Goal: Information Seeking & Learning: Learn about a topic

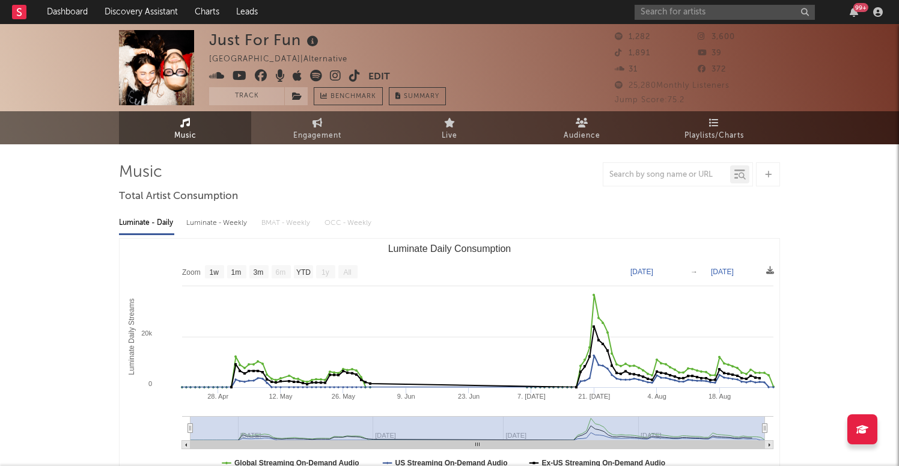
select select "1w"
click at [681, 15] on input "text" at bounding box center [725, 12] width 180 height 15
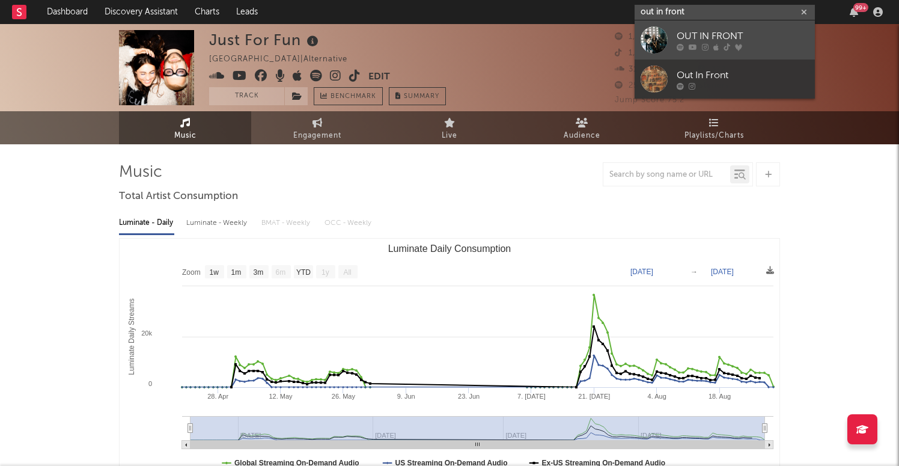
type input "out in front"
click at [662, 40] on div at bounding box center [654, 39] width 27 height 27
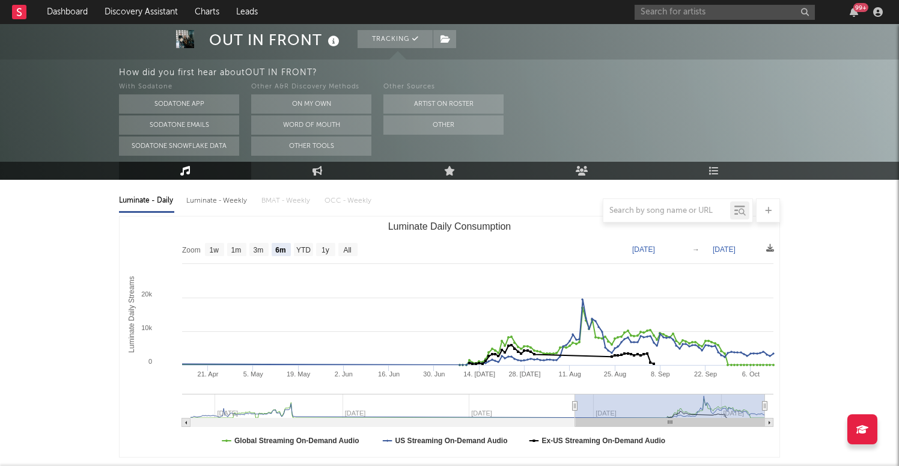
scroll to position [92, 0]
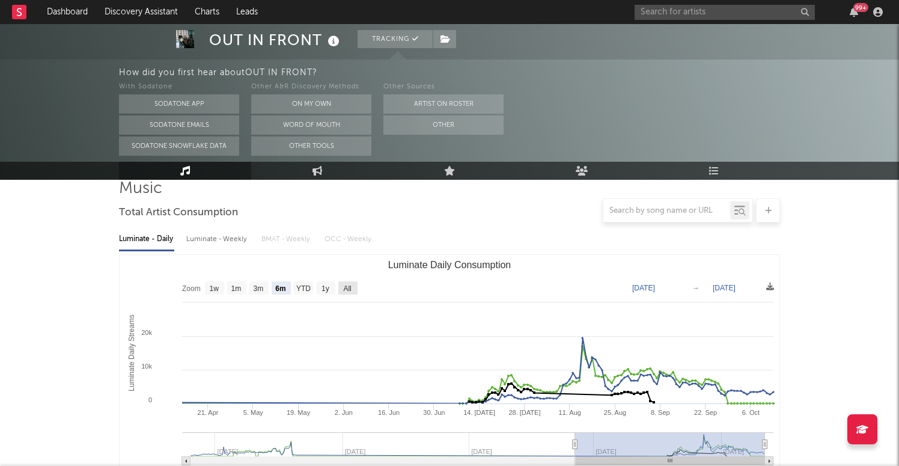
click at [347, 288] on text "All" at bounding box center [347, 288] width 8 height 8
select select "All"
type input "[DATE]"
